Goal: Information Seeking & Learning: Learn about a topic

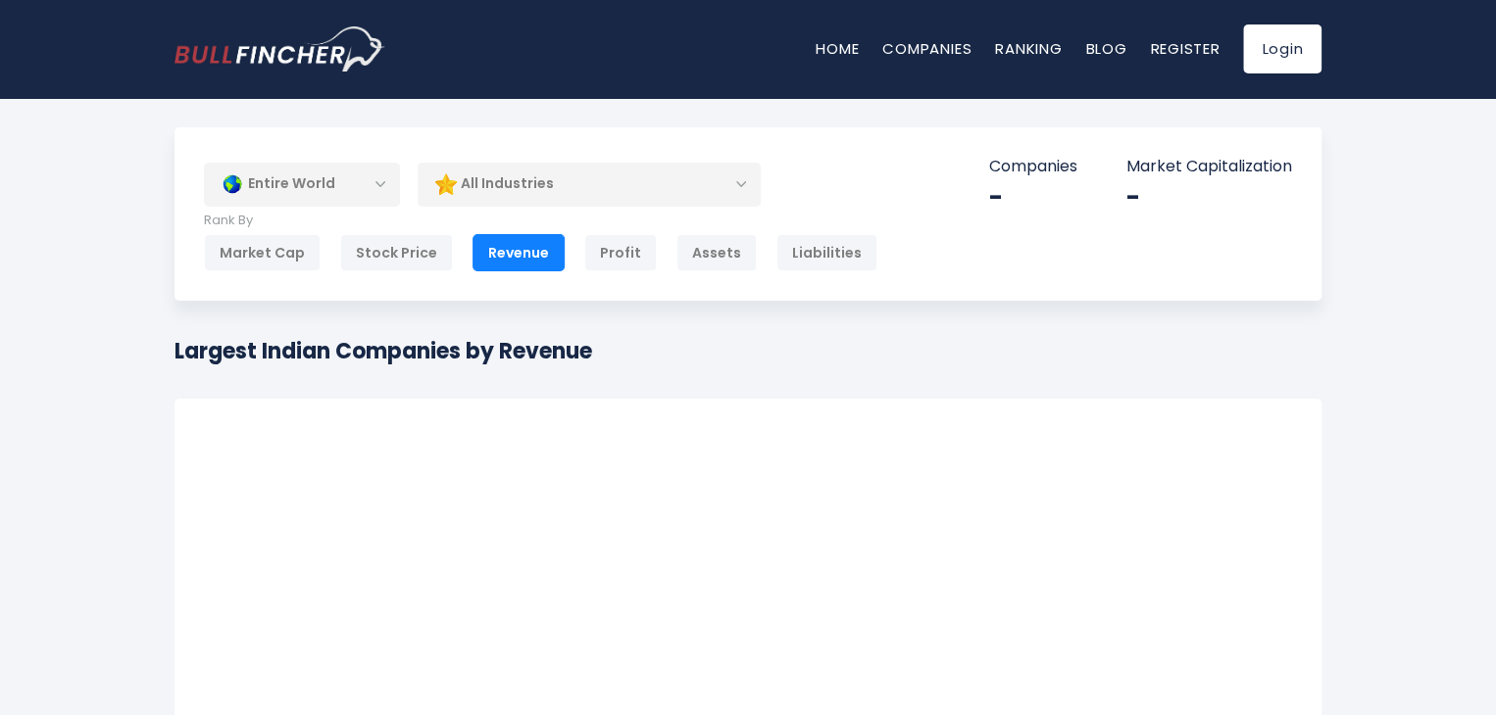
scroll to position [39, 0]
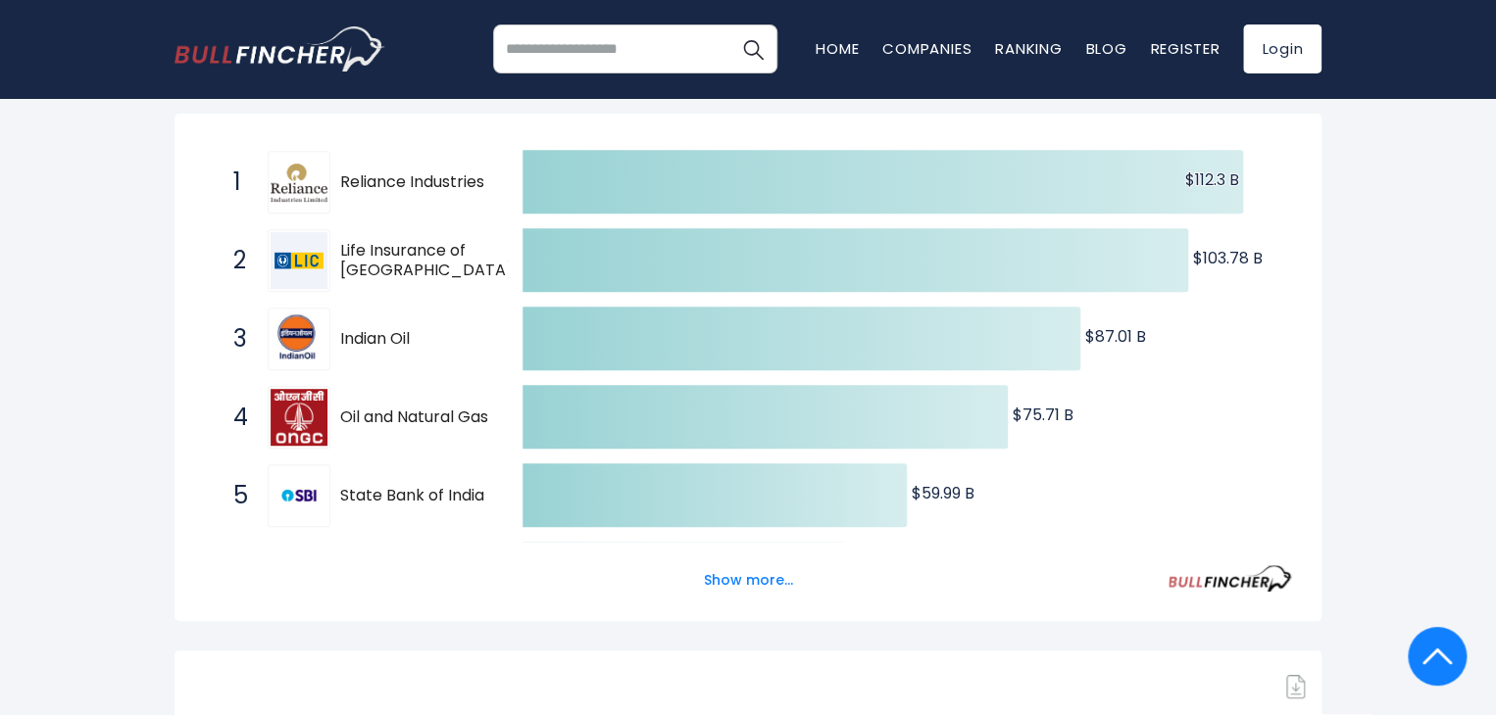
scroll to position [353, 0]
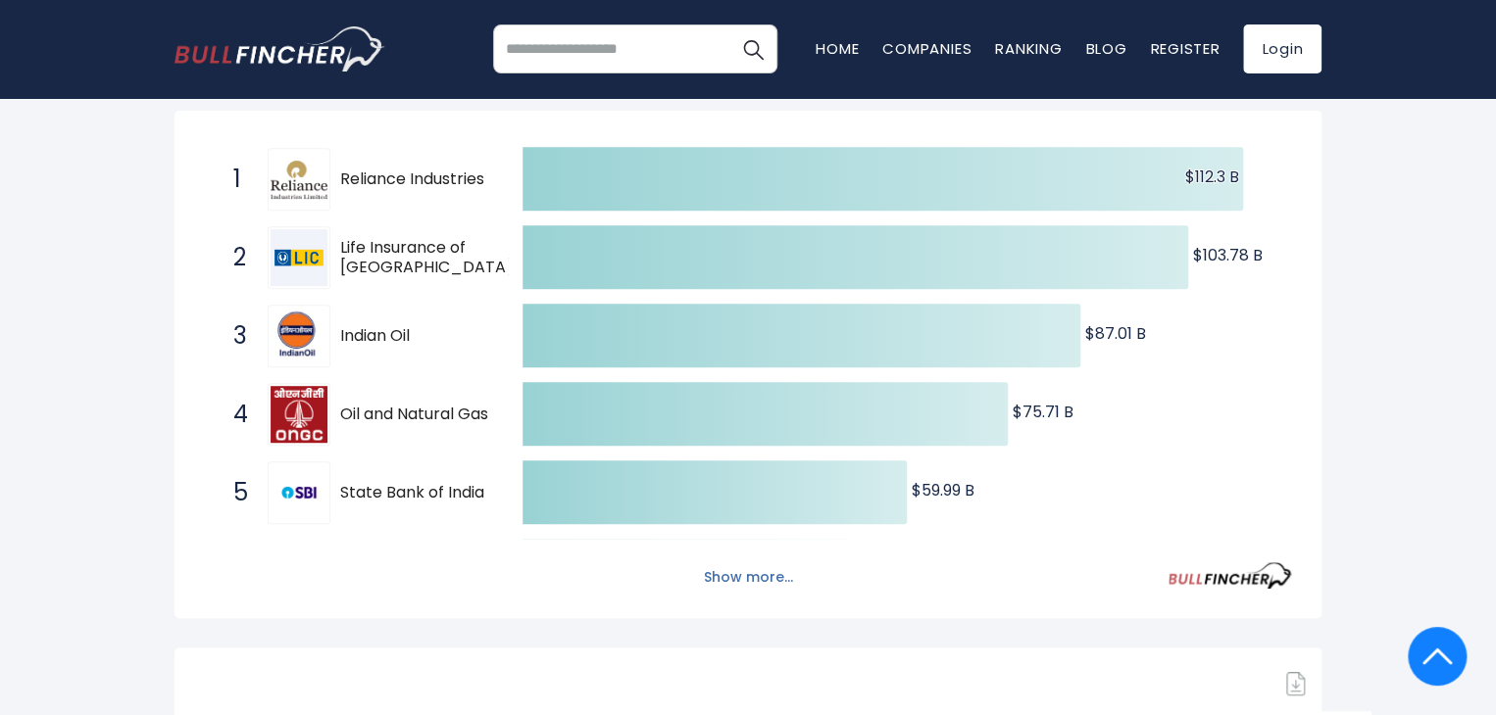
click at [723, 582] on button "Show more..." at bounding box center [748, 578] width 113 height 32
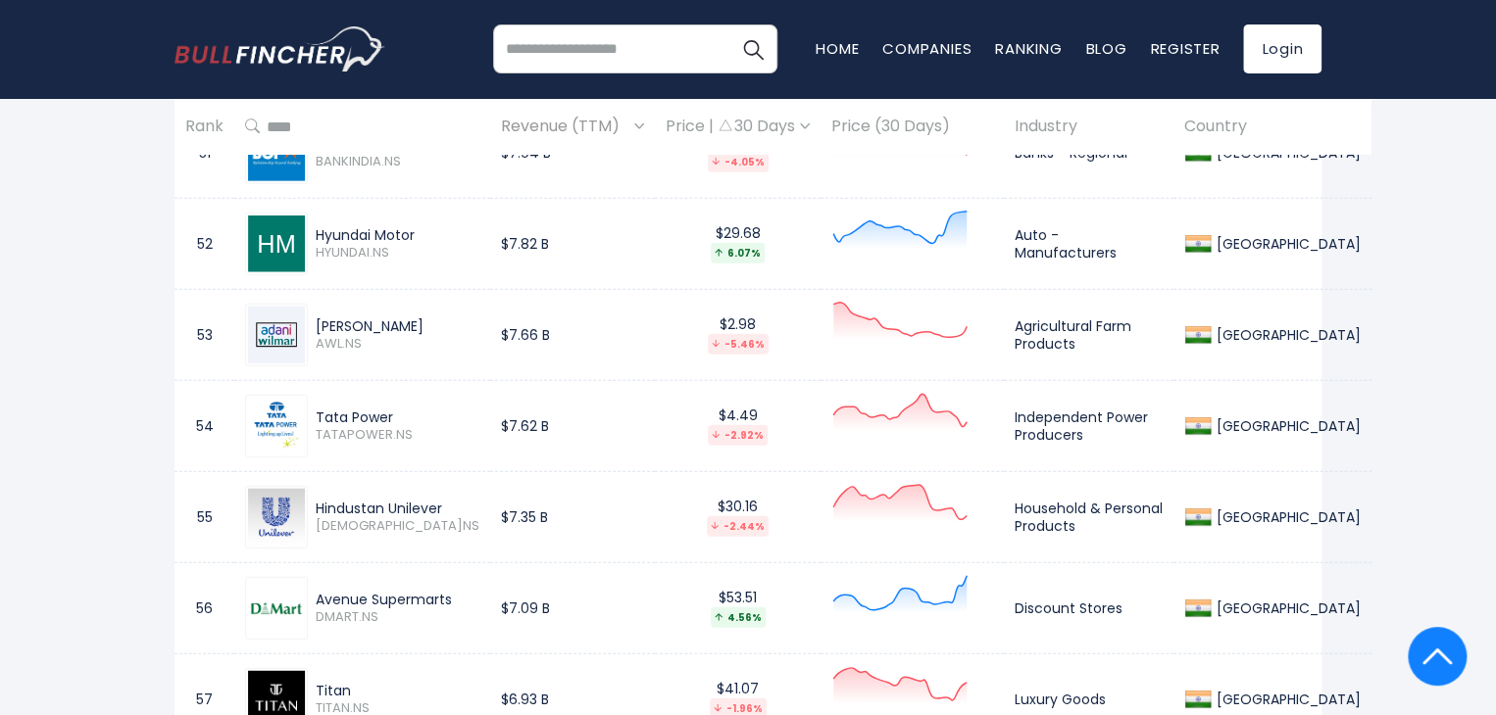
scroll to position [5998, 0]
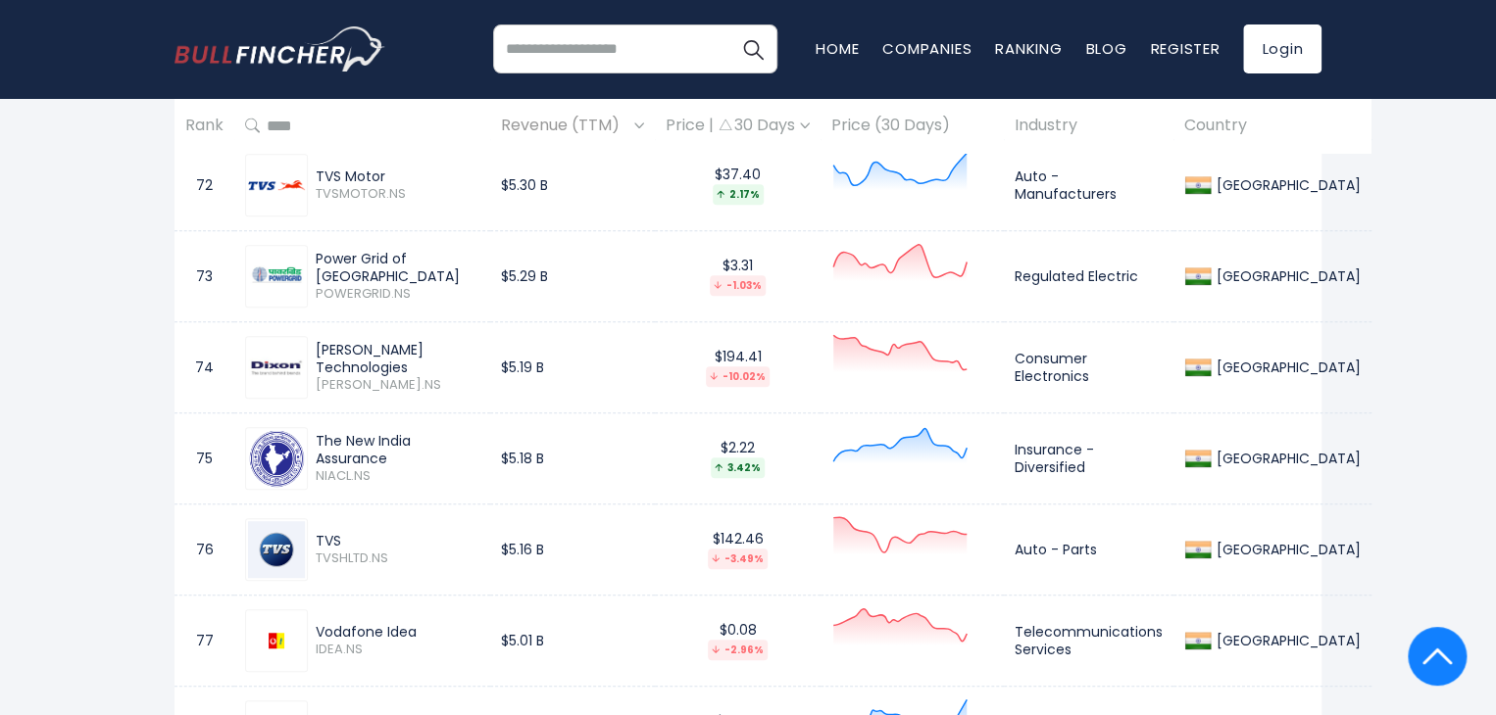
scroll to position [7880, 0]
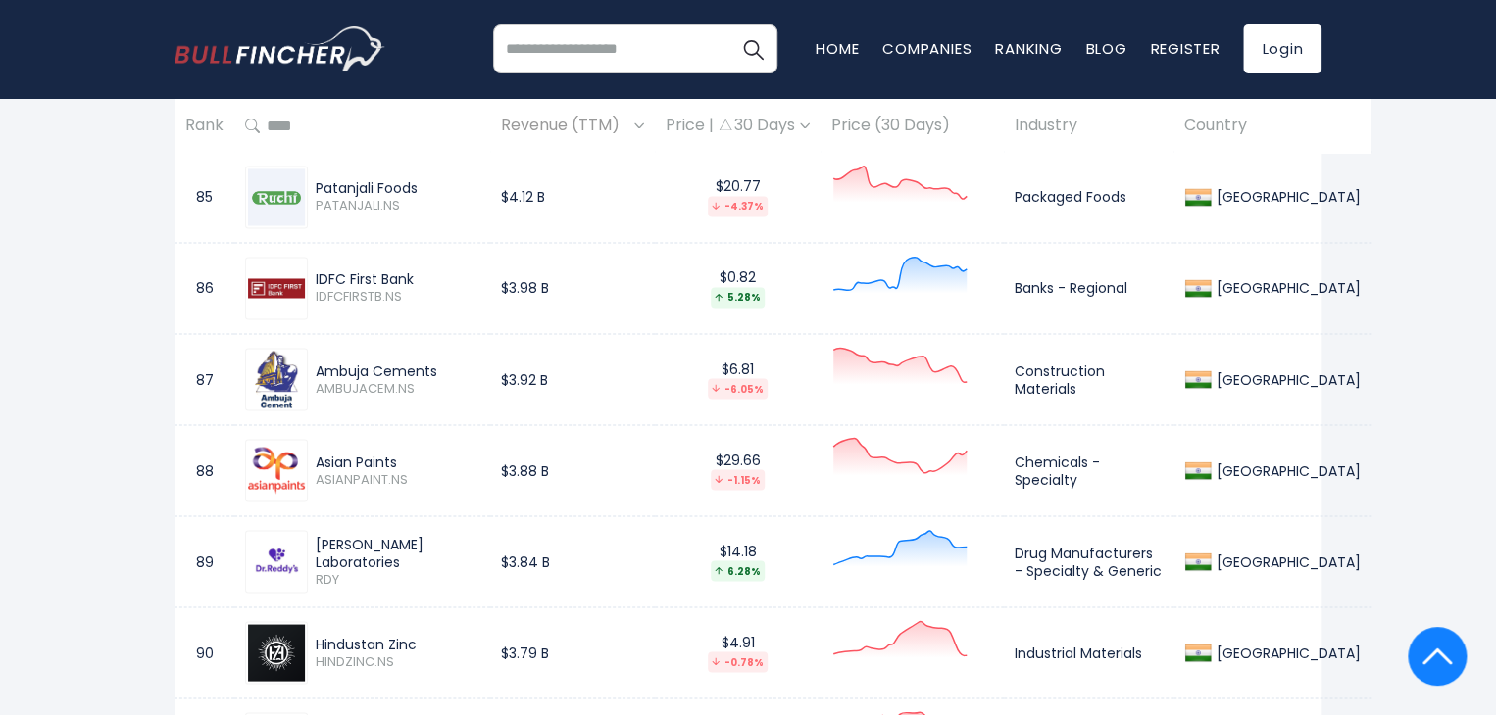
scroll to position [9017, 0]
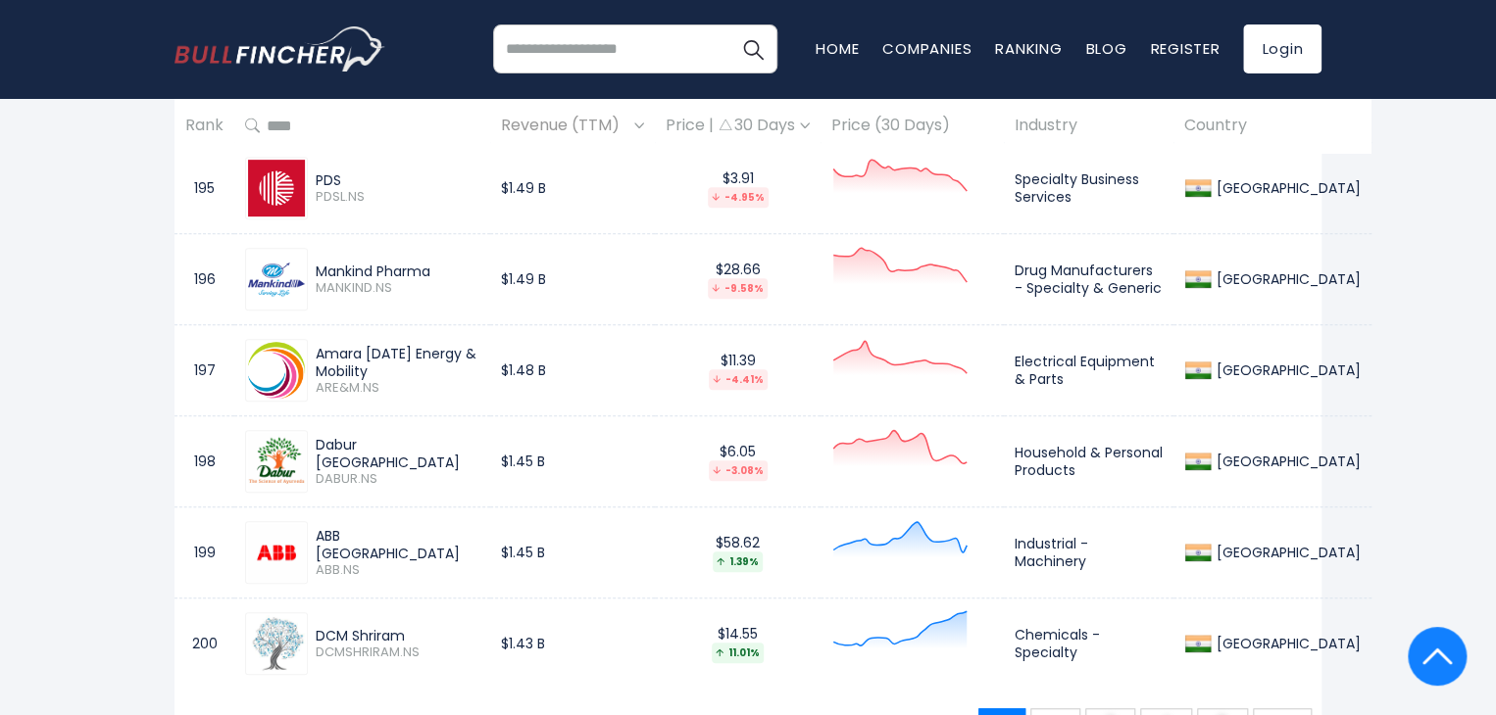
scroll to position [19053, 0]
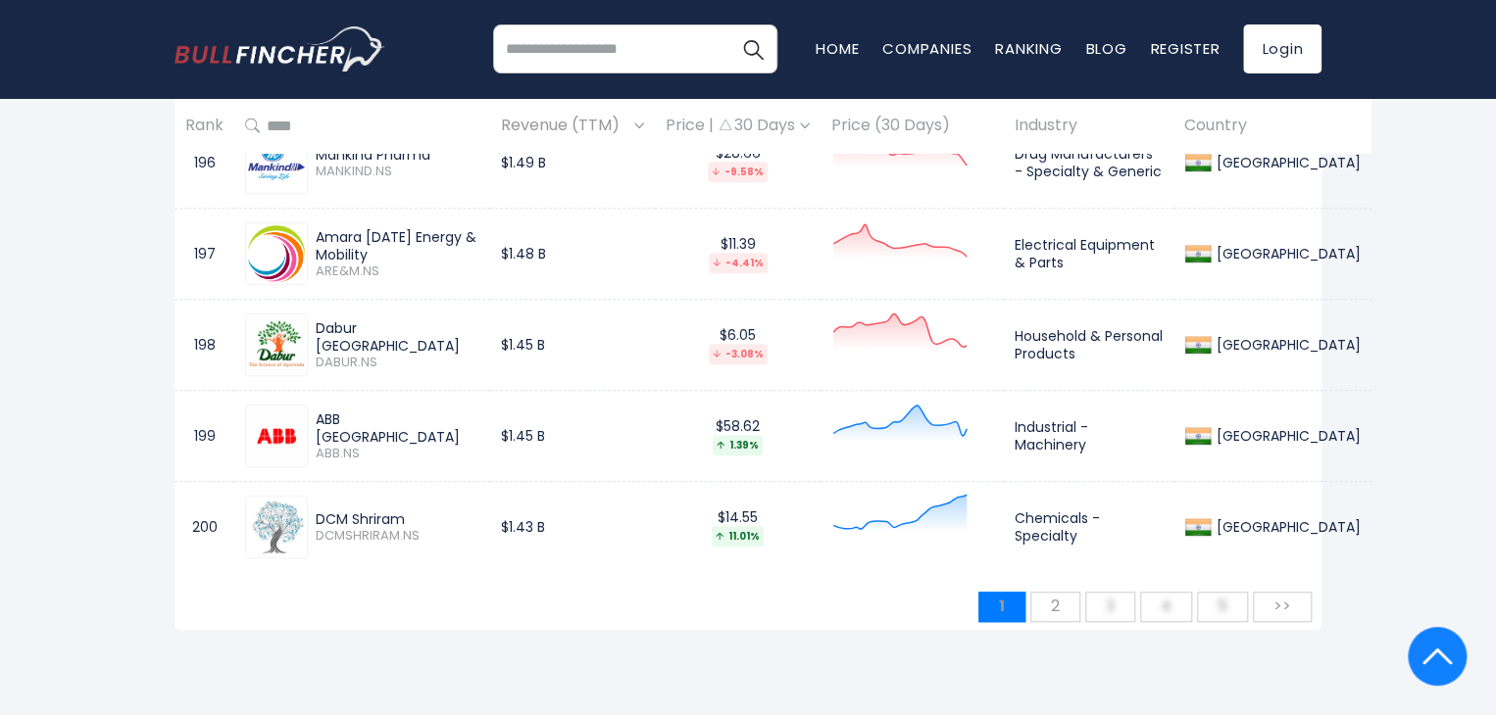
scroll to position [19170, 0]
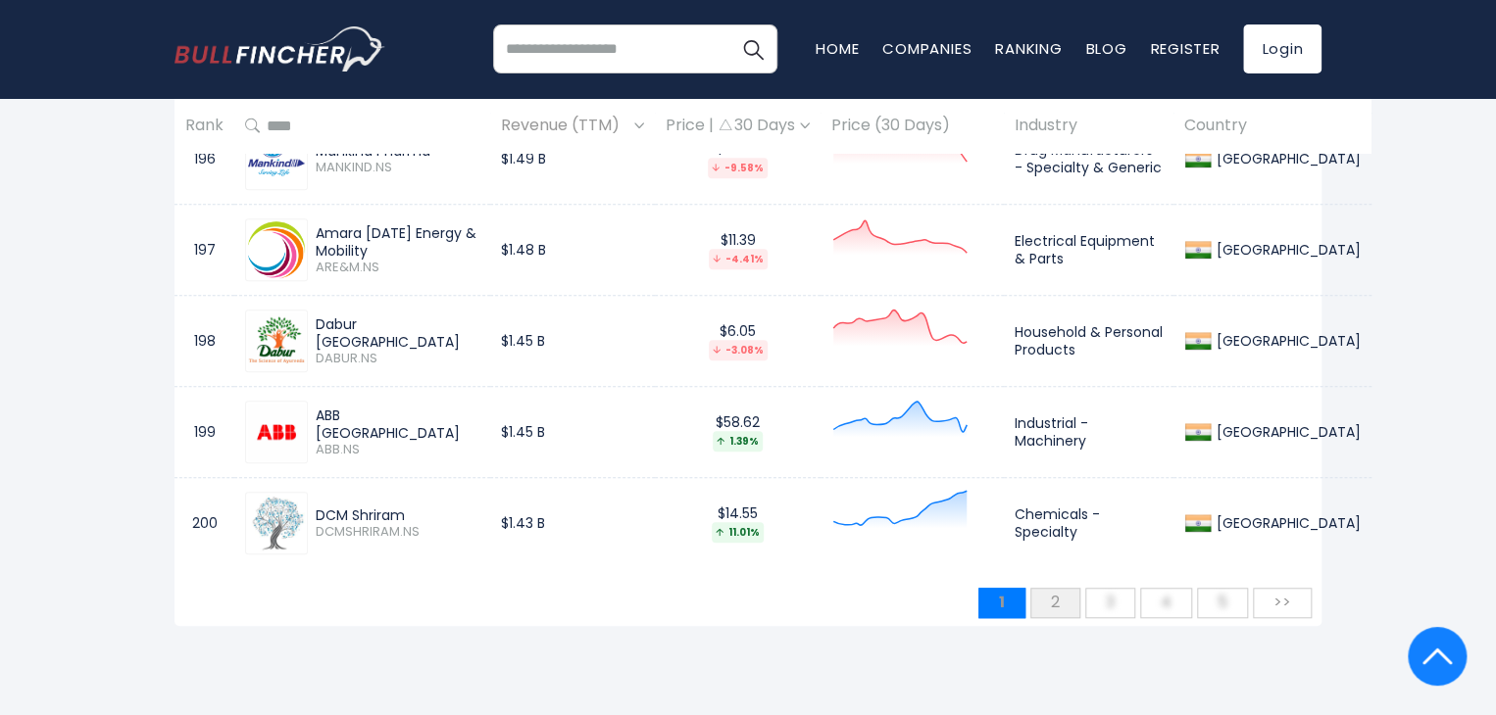
click at [1054, 586] on span "2" at bounding box center [1055, 602] width 28 height 32
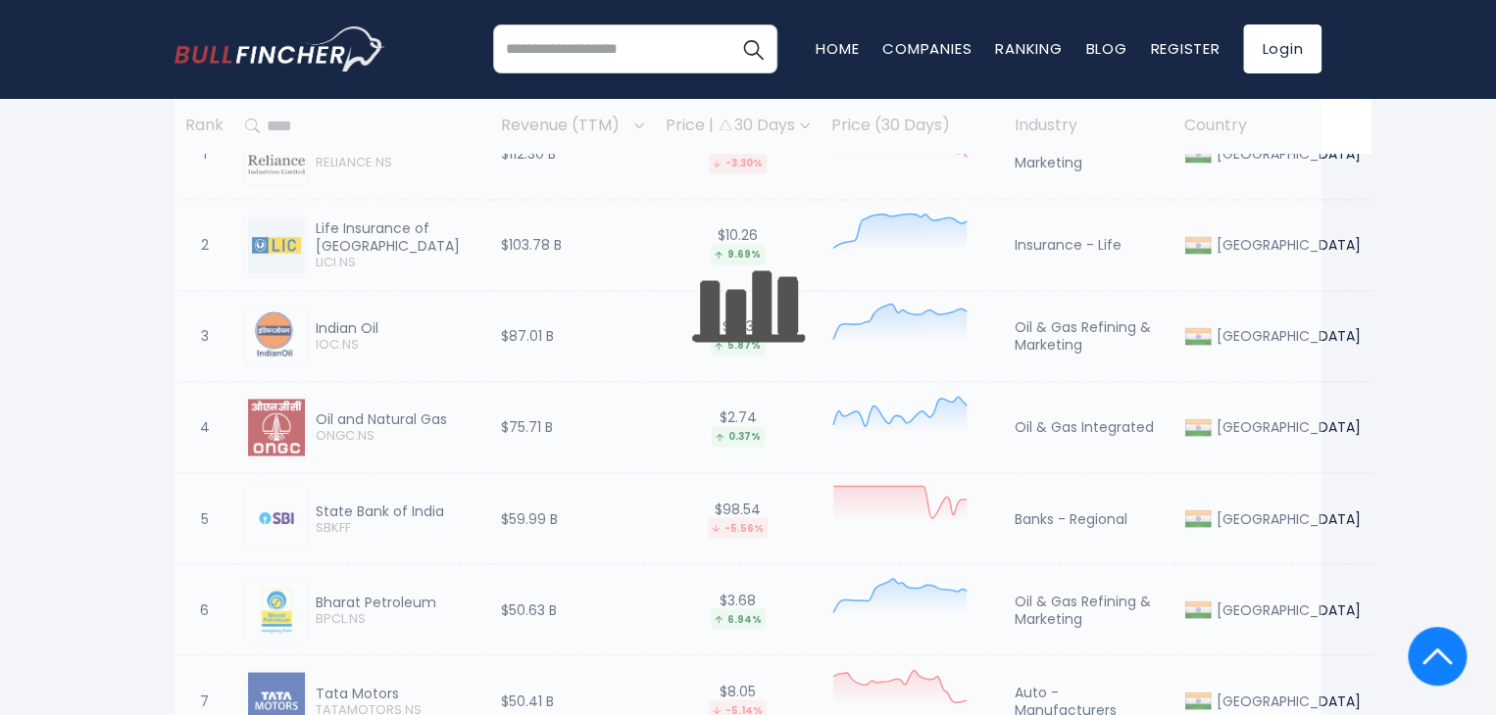
scroll to position [1386, 0]
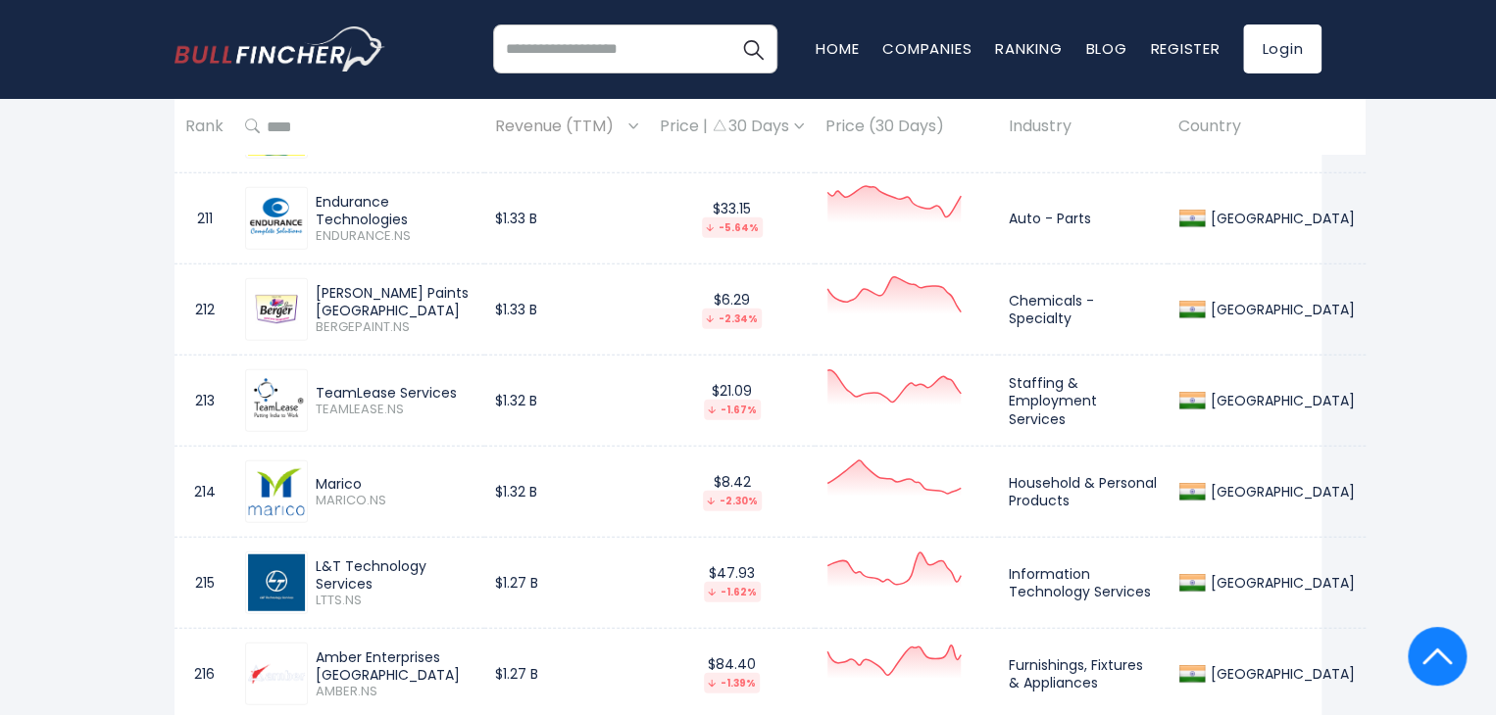
scroll to position [2248, 0]
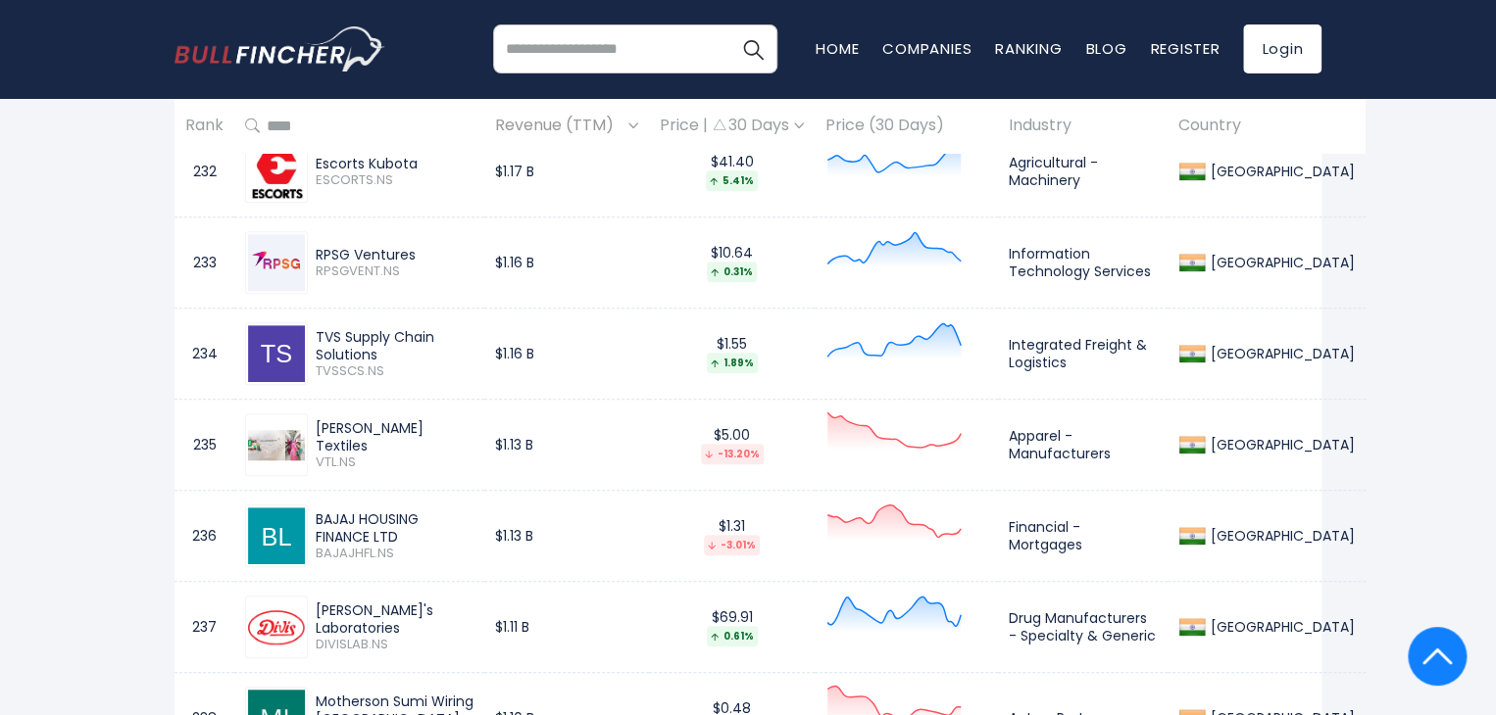
scroll to position [4208, 0]
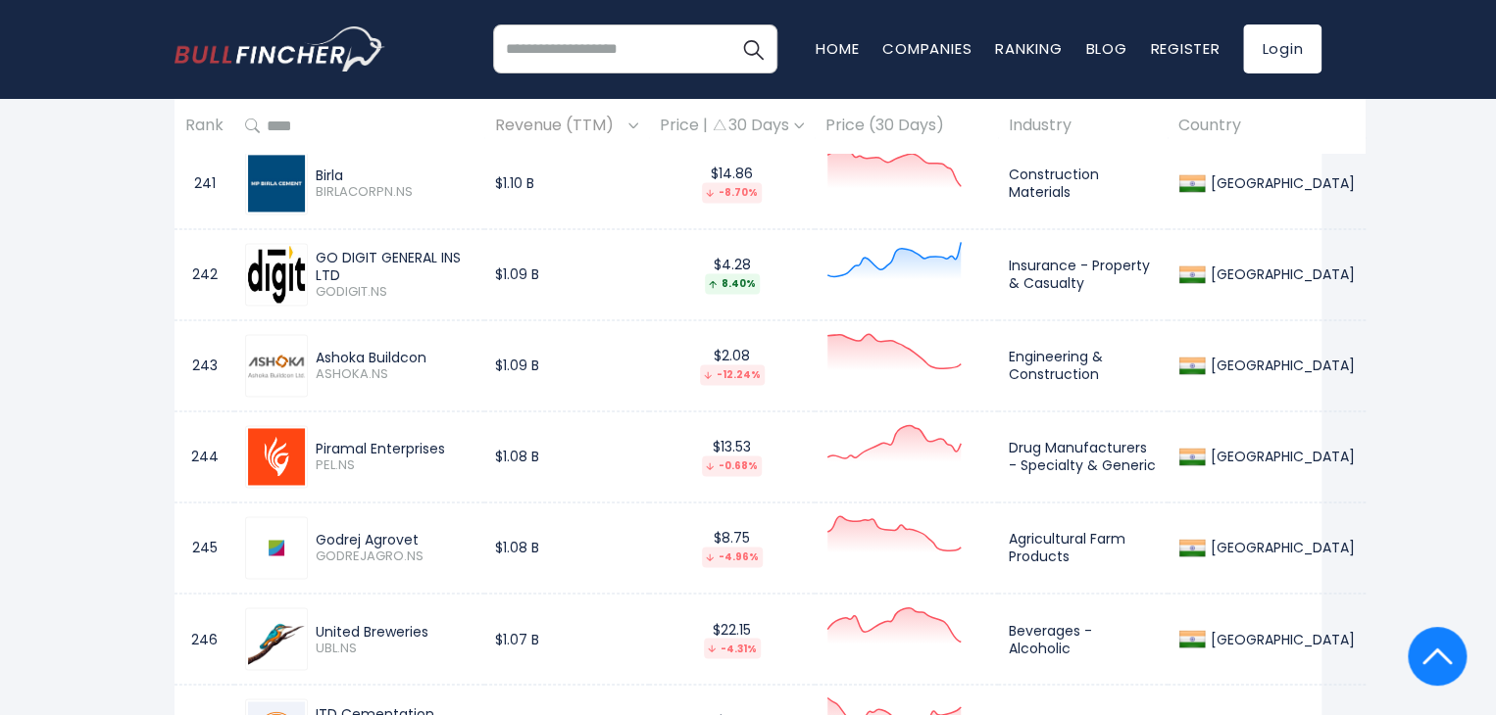
scroll to position [5071, 0]
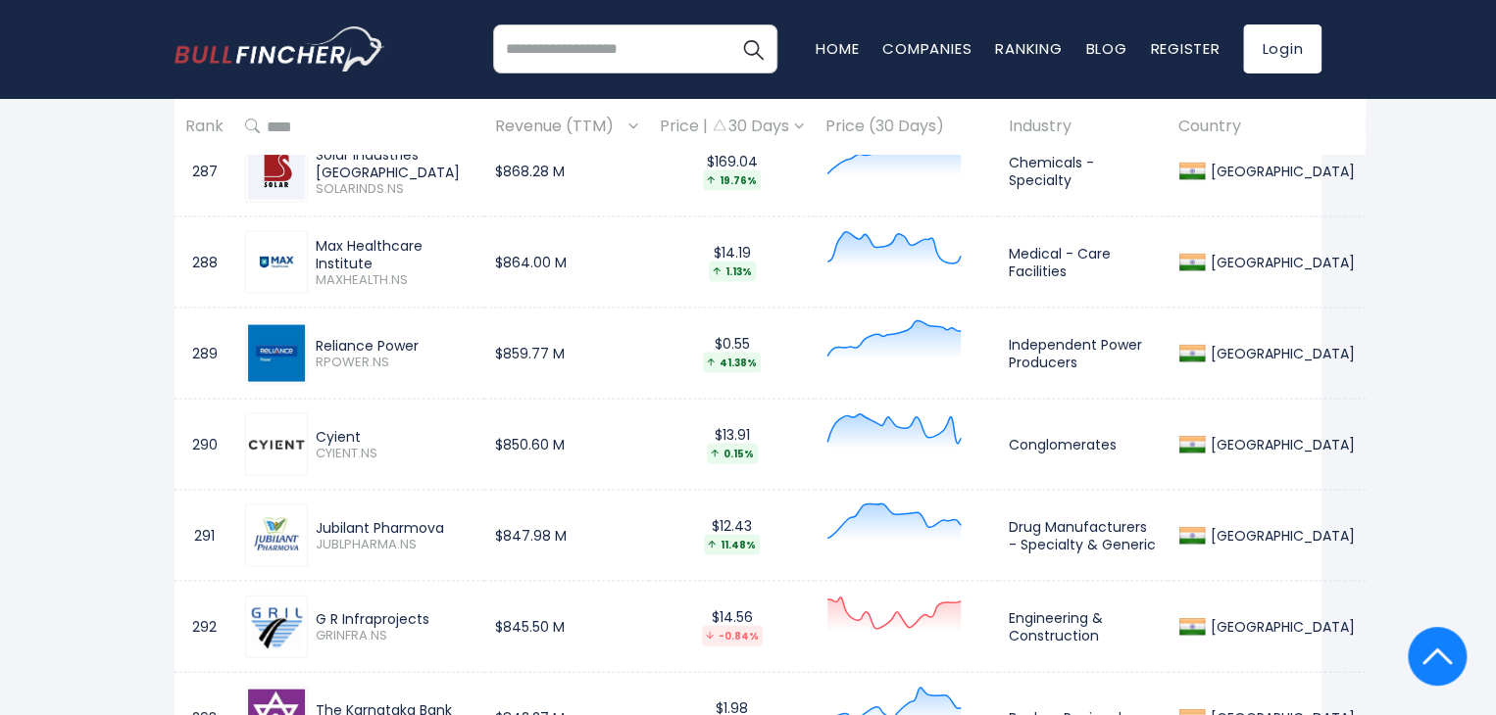
scroll to position [9187, 0]
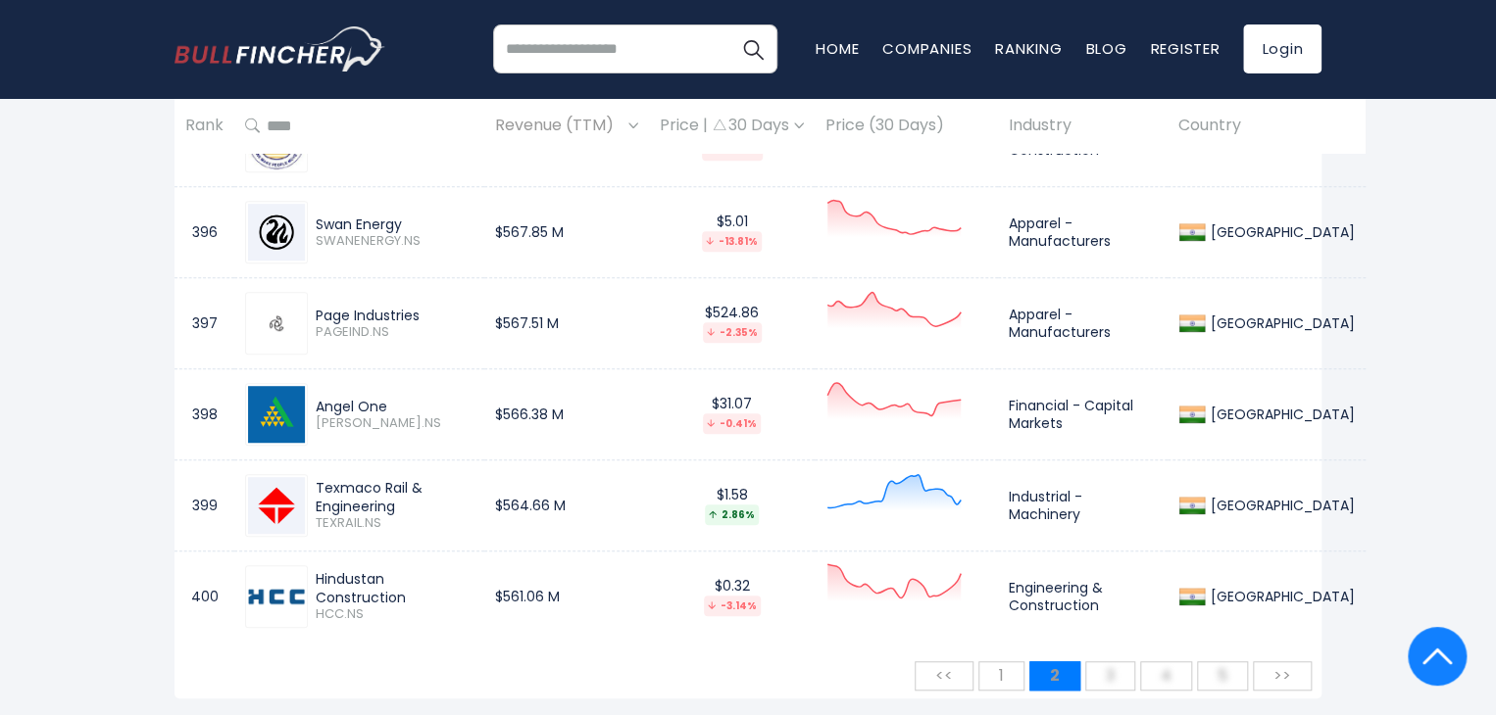
scroll to position [19145, 0]
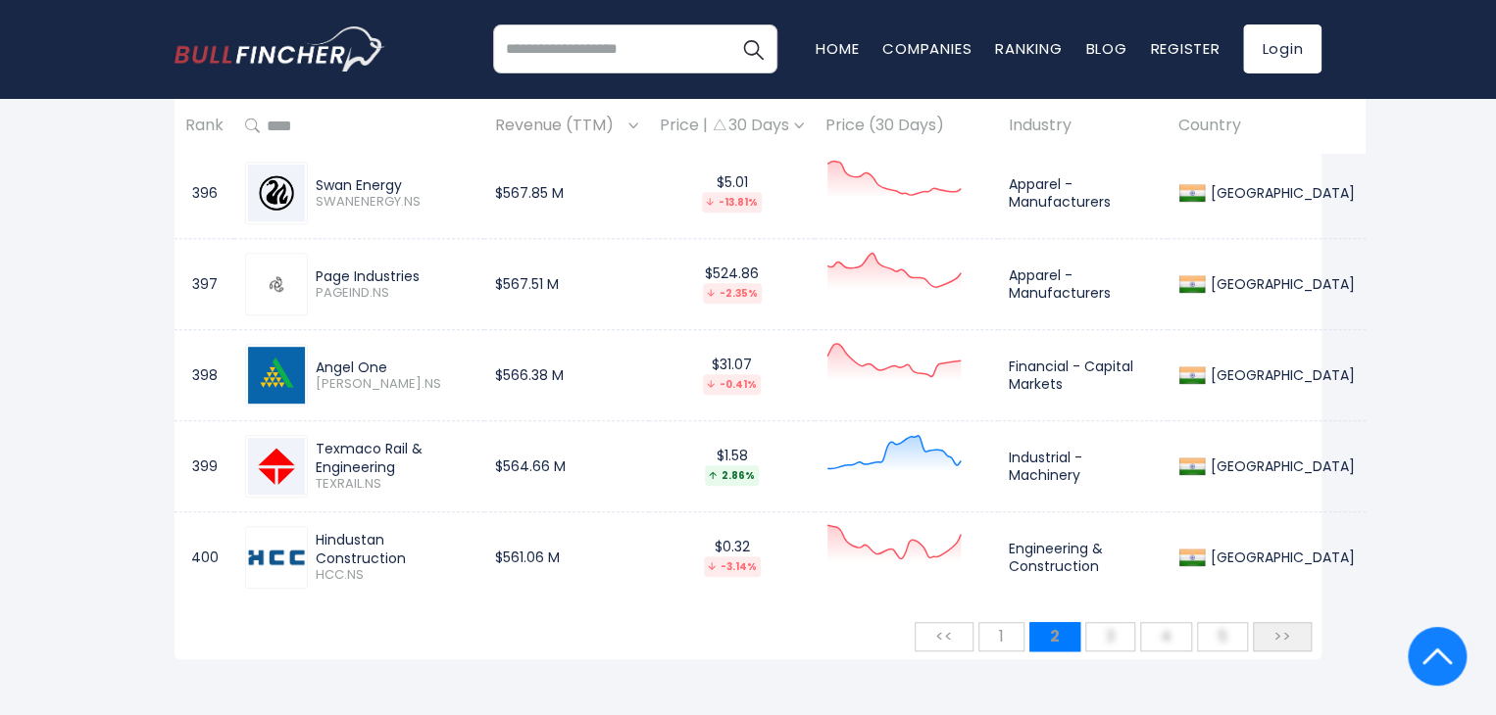
click at [1286, 620] on span ">>" at bounding box center [1281, 636] width 37 height 32
click at [1294, 620] on span ">>" at bounding box center [1281, 636] width 37 height 32
